Goal: Find contact information: Find contact information

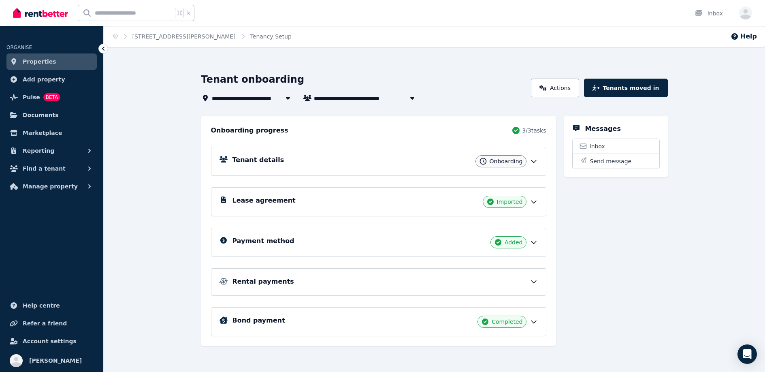
click at [42, 63] on span "Properties" at bounding box center [40, 62] width 34 height 10
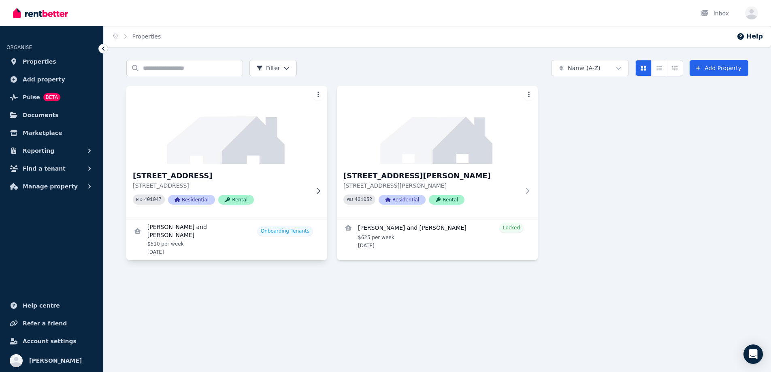
click at [278, 210] on div "[STREET_ADDRESS] PID 401047 Residential Rental" at bounding box center [221, 190] width 176 height 41
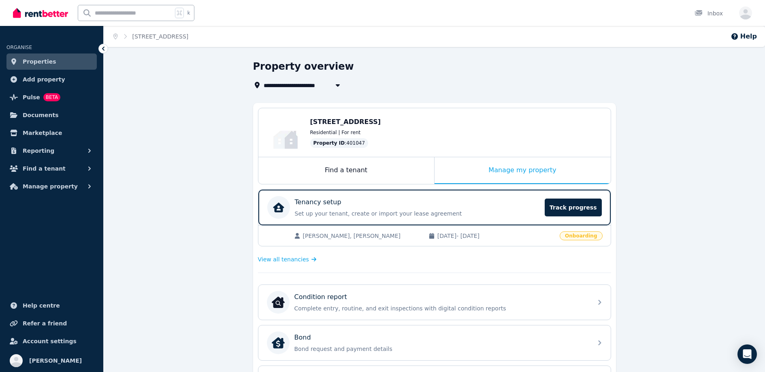
click at [635, 120] on div "**********" at bounding box center [434, 329] width 661 height 538
click at [346, 238] on span "[PERSON_NAME], [PERSON_NAME]" at bounding box center [361, 236] width 117 height 8
click at [582, 208] on span "Track progress" at bounding box center [572, 207] width 57 height 18
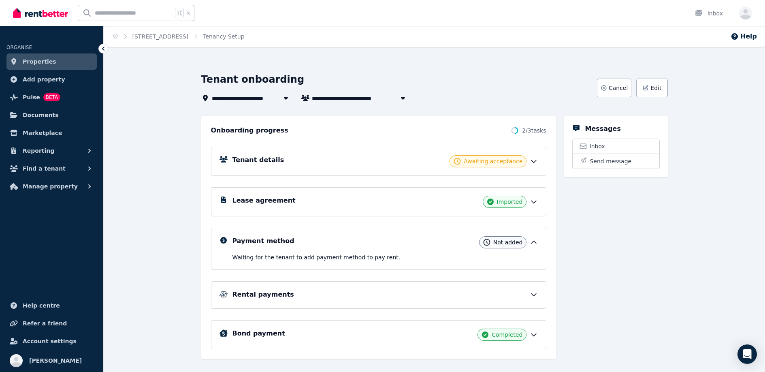
click at [523, 163] on div "Awaiting acceptance" at bounding box center [487, 161] width 76 height 12
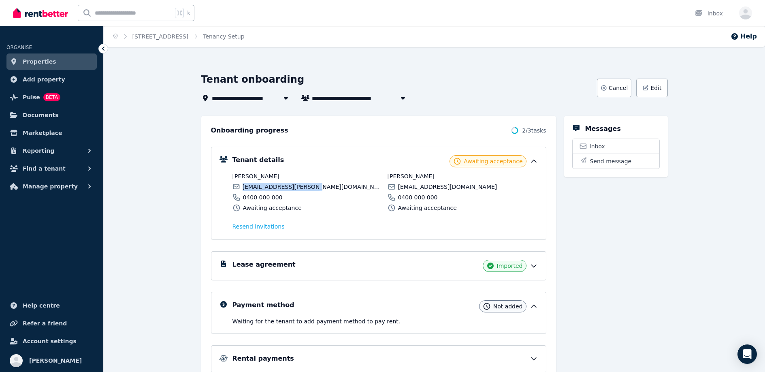
drag, startPoint x: 316, startPoint y: 188, endPoint x: 243, endPoint y: 186, distance: 72.9
click at [243, 186] on div "[EMAIL_ADDRESS][PERSON_NAME][DOMAIN_NAME]" at bounding box center [307, 187] width 150 height 8
copy span "[EMAIL_ADDRESS][PERSON_NAME][DOMAIN_NAME]"
drag, startPoint x: 397, startPoint y: 187, endPoint x: 471, endPoint y: 187, distance: 73.3
click at [471, 187] on div "[EMAIL_ADDRESS][DOMAIN_NAME]" at bounding box center [462, 187] width 150 height 8
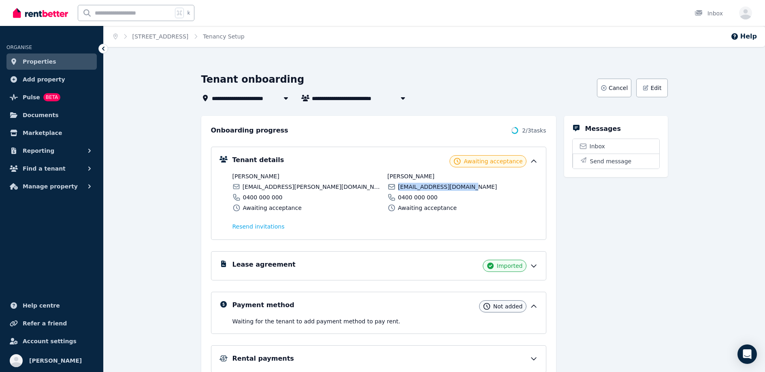
copy span "[EMAIL_ADDRESS][DOMAIN_NAME]"
drag, startPoint x: 316, startPoint y: 187, endPoint x: 244, endPoint y: 187, distance: 72.4
click at [244, 187] on div "[EMAIL_ADDRESS][PERSON_NAME][DOMAIN_NAME]" at bounding box center [307, 187] width 150 height 8
copy span "[EMAIL_ADDRESS][PERSON_NAME][DOMAIN_NAME]"
